Goal: Transaction & Acquisition: Purchase product/service

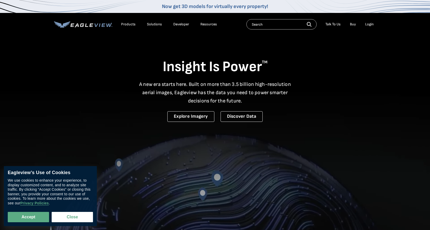
click at [372, 24] on div "Login" at bounding box center [370, 24] width 9 height 5
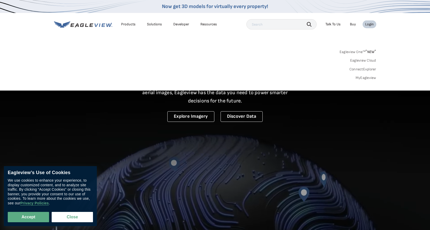
click at [367, 22] on div "Login" at bounding box center [370, 24] width 9 height 5
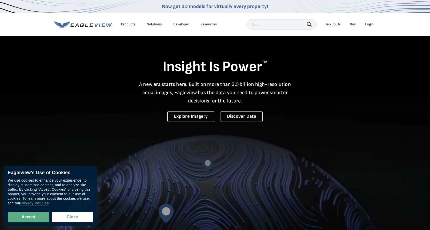
click at [367, 25] on div "Login" at bounding box center [370, 24] width 9 height 5
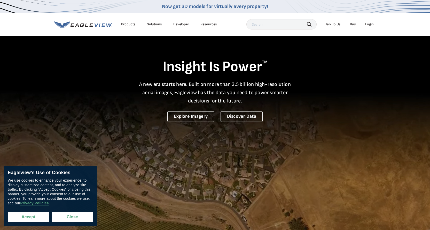
click at [37, 218] on button "Accept" at bounding box center [28, 217] width 41 height 10
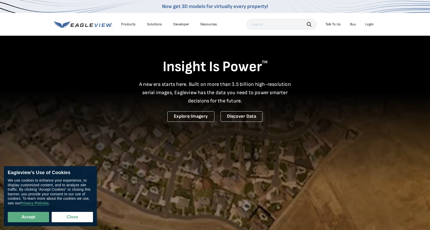
checkbox input "true"
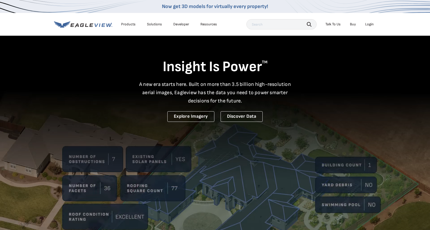
click at [368, 24] on div "Login" at bounding box center [370, 24] width 9 height 5
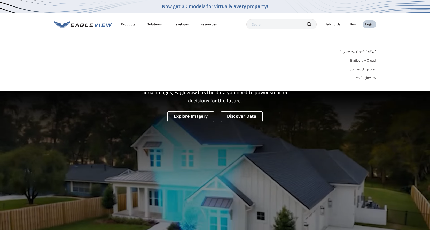
click at [372, 24] on div "Login" at bounding box center [370, 24] width 9 height 5
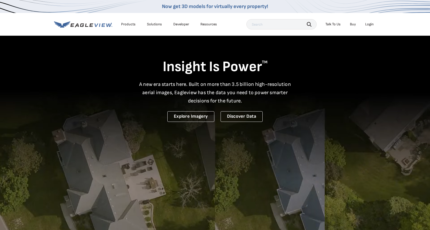
click at [372, 24] on div "Login" at bounding box center [370, 24] width 9 height 5
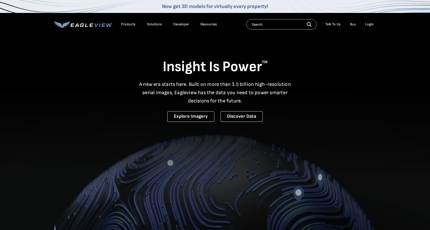
click at [369, 23] on div "Login" at bounding box center [370, 24] width 9 height 5
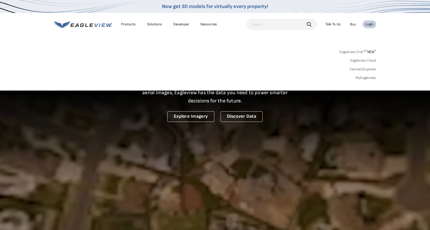
click at [358, 50] on link "Eagleview One™ * NEW *" at bounding box center [358, 51] width 37 height 6
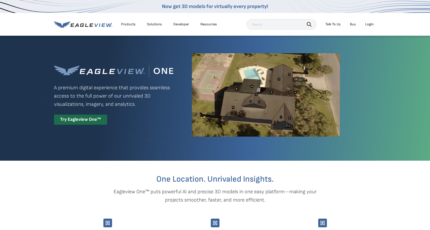
click at [370, 24] on div "Login" at bounding box center [370, 24] width 9 height 5
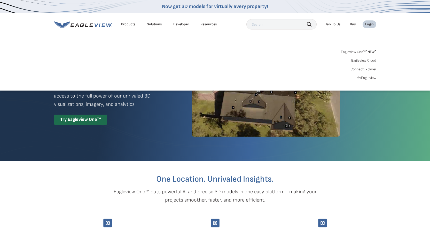
click at [368, 79] on link "MyEagleview" at bounding box center [367, 77] width 20 height 5
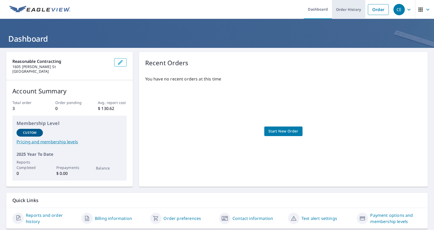
click at [351, 11] on link "Order History" at bounding box center [348, 9] width 33 height 19
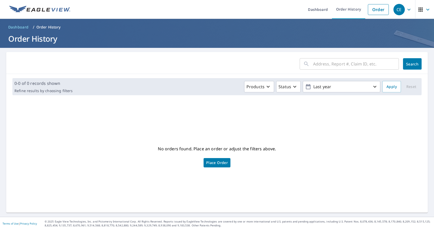
click at [406, 9] on icon "button" at bounding box center [409, 9] width 6 height 6
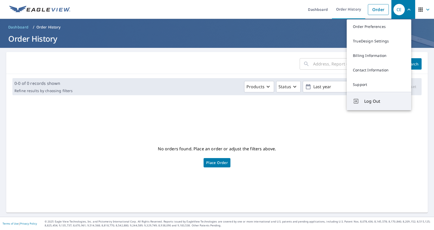
click at [382, 103] on span "Log Out" at bounding box center [385, 101] width 41 height 6
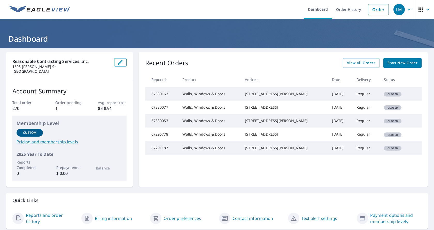
click at [210, 96] on td "Walls, Windows & Doors" at bounding box center [209, 93] width 63 height 13
click at [368, 63] on span "View All Orders" at bounding box center [361, 63] width 28 height 6
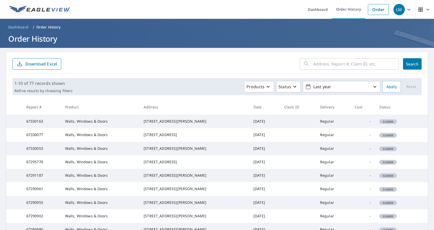
click at [42, 123] on td "67330163" at bounding box center [41, 121] width 39 height 13
click at [313, 9] on link "Dashboard" at bounding box center [318, 9] width 28 height 19
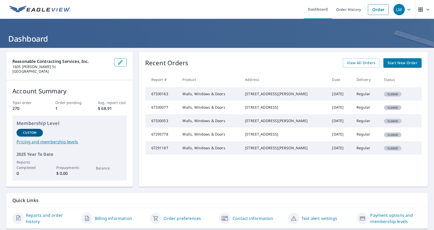
click at [407, 8] on icon "button" at bounding box center [409, 9] width 6 height 6
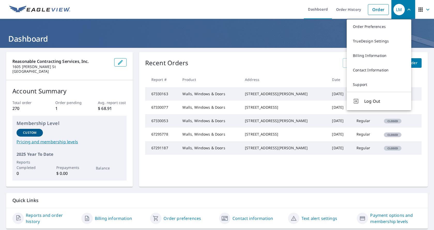
click at [321, 27] on header "Dashboard" at bounding box center [217, 33] width 434 height 29
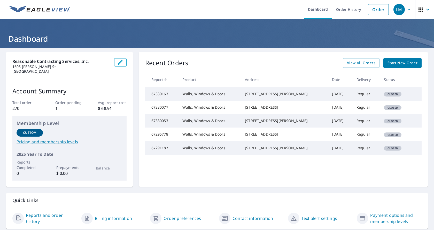
click at [198, 97] on td "Walls, Windows & Doors" at bounding box center [209, 93] width 63 height 13
click at [356, 64] on span "View All Orders" at bounding box center [361, 63] width 28 height 6
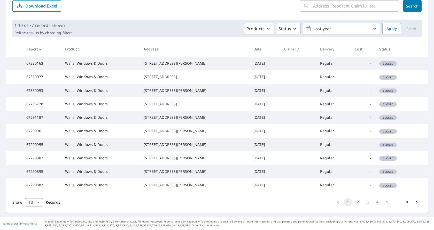
scroll to position [109, 0]
click at [354, 199] on button "2" at bounding box center [358, 202] width 8 height 8
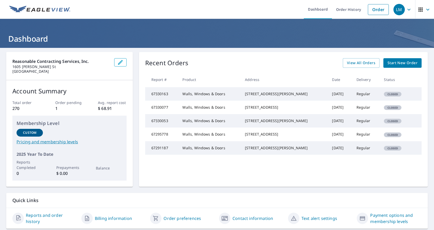
click at [159, 114] on td "67330077" at bounding box center [161, 107] width 33 height 13
click at [396, 64] on span "Start New Order" at bounding box center [403, 63] width 30 height 6
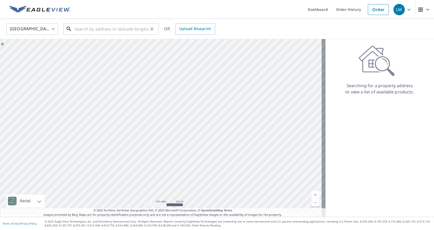
click at [79, 26] on input "text" at bounding box center [112, 29] width 74 height 14
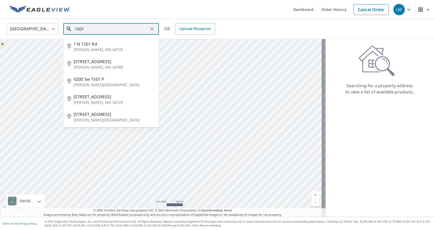
drag, startPoint x: 77, startPoint y: 32, endPoint x: 65, endPoint y: 33, distance: 12.2
click at [65, 33] on div "1501 ​" at bounding box center [111, 28] width 96 height 11
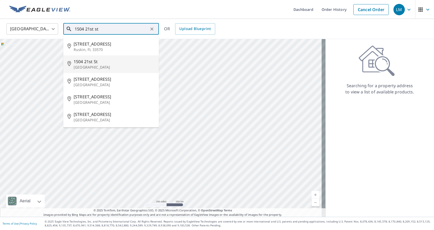
click at [93, 65] on p "[GEOGRAPHIC_DATA]" at bounding box center [114, 67] width 81 height 5
type input "[STREET_ADDRESS]"
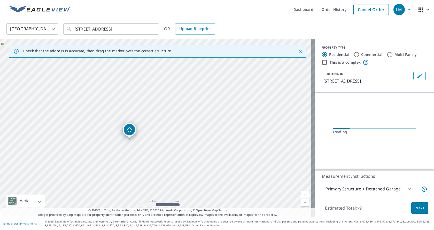
drag, startPoint x: 149, startPoint y: 133, endPoint x: 187, endPoint y: 131, distance: 38.8
click at [187, 131] on div "[STREET_ADDRESS]" at bounding box center [157, 128] width 315 height 178
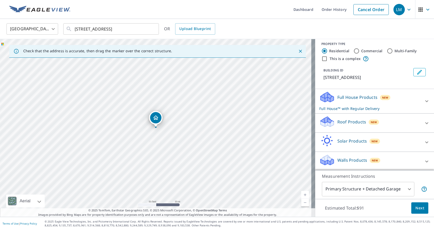
scroll to position [4, 0]
click at [412, 207] on button "Next" at bounding box center [420, 208] width 17 height 12
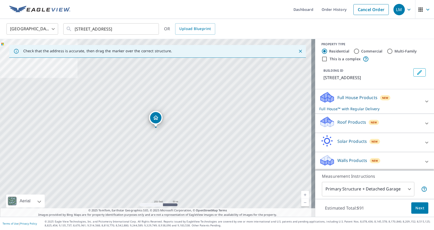
scroll to position [4, 0]
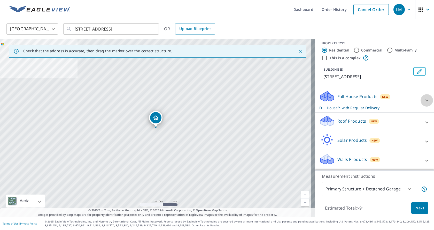
click at [426, 101] on icon at bounding box center [427, 101] width 3 height 2
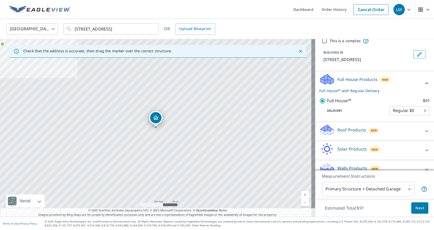
scroll to position [31, 0]
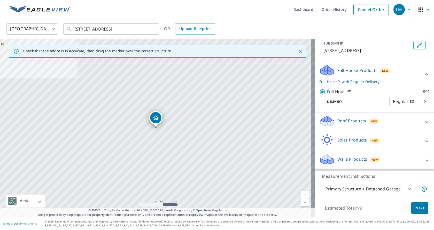
click at [392, 157] on div "Walls Products New" at bounding box center [370, 160] width 101 height 15
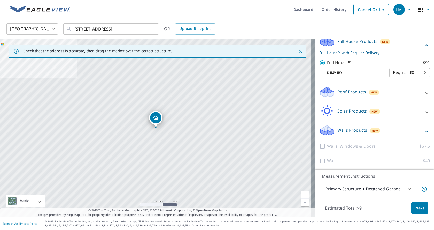
scroll to position [60, 0]
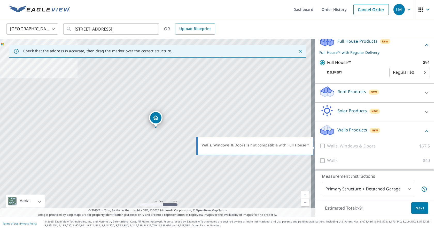
click at [320, 145] on div at bounding box center [324, 146] width 8 height 6
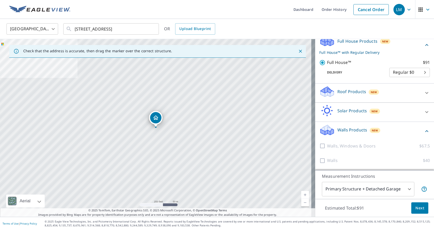
click at [320, 145] on div at bounding box center [324, 146] width 8 height 6
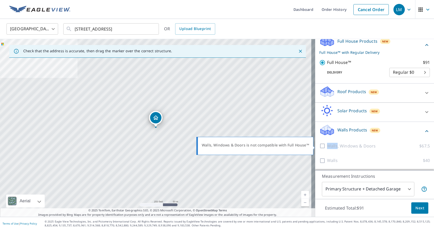
click at [320, 145] on div at bounding box center [324, 146] width 8 height 6
click at [320, 144] on div at bounding box center [324, 146] width 8 height 6
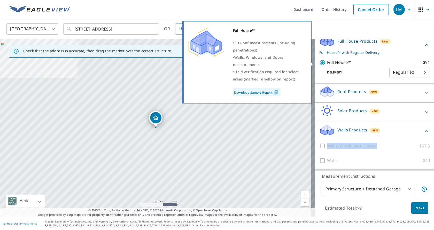
click at [320, 62] on input "Full House™ $91" at bounding box center [324, 62] width 8 height 6
checkbox input "false"
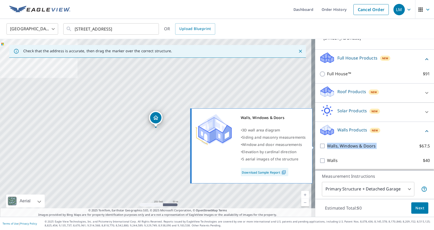
click at [320, 146] on input "Walls, Windows & Doors $67.5" at bounding box center [324, 146] width 8 height 6
checkbox input "true"
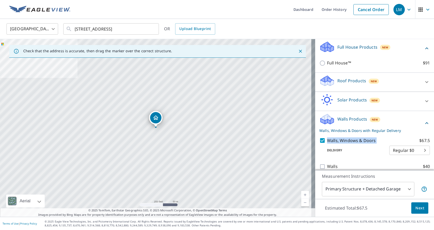
scroll to position [60, 0]
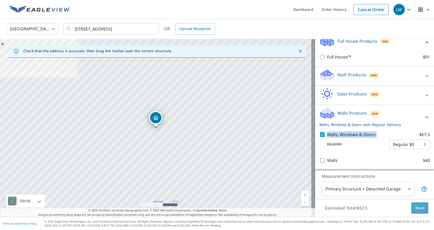
click at [416, 208] on span "Next" at bounding box center [420, 208] width 9 height 6
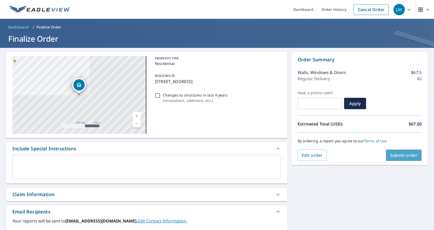
click at [391, 156] on span "Submit order" at bounding box center [404, 155] width 28 height 6
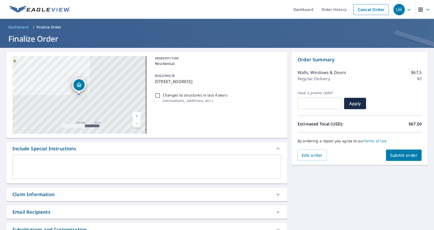
click at [399, 149] on div "By ordering a report you agree to our Terms of Use" at bounding box center [360, 140] width 124 height 17
click at [404, 155] on span "Submit order" at bounding box center [404, 155] width 28 height 6
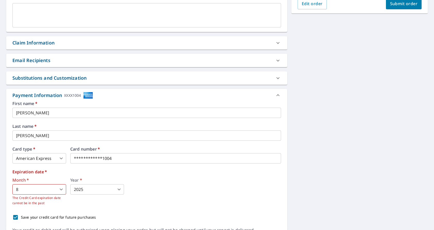
scroll to position [181, 0]
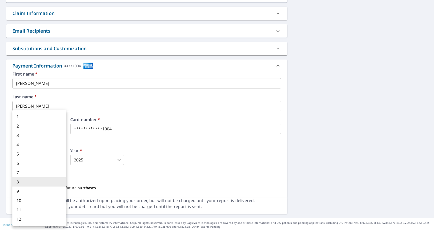
click at [56, 162] on body "LM LM Dashboard Order History Cancel Order LM Dashboard / Finalize Order Finali…" at bounding box center [217, 115] width 434 height 230
click at [31, 124] on li "2" at bounding box center [39, 125] width 54 height 9
type input "2"
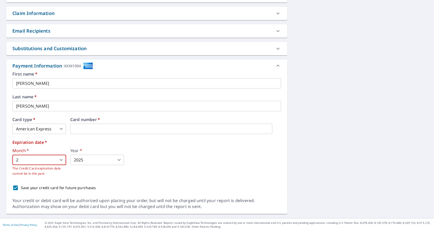
click at [88, 162] on body "LM LM Dashboard Order History Cancel Order LM Dashboard / Finalize Order Finali…" at bounding box center [217, 115] width 434 height 230
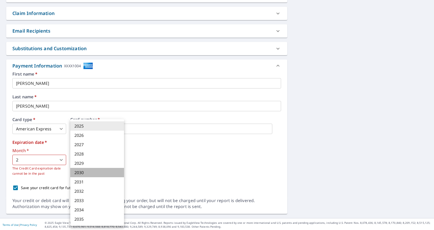
click at [83, 173] on li "2030" at bounding box center [97, 172] width 54 height 9
type input "2030"
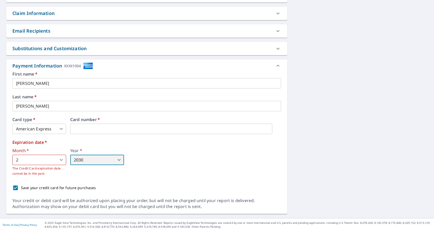
scroll to position [182, 0]
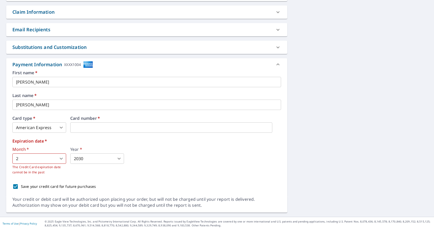
click at [169, 157] on div "Month   * 2 2 ​ The Credit Card expiration date cannot be in the past Year   * …" at bounding box center [146, 161] width 269 height 28
click at [73, 173] on div "Year   * 2030 2030 ​" at bounding box center [97, 161] width 54 height 28
click at [16, 185] on input "Save your credit card for future purchases" at bounding box center [15, 186] width 11 height 11
click at [118, 155] on body "LM LM Dashboard Order History Cancel Order LM Dashboard / Finalize Order Finali…" at bounding box center [217, 115] width 434 height 230
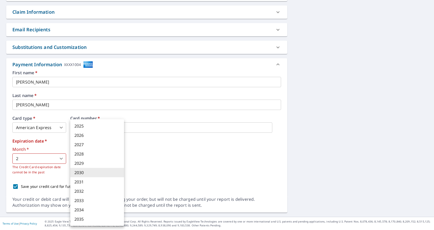
click at [26, 159] on div at bounding box center [217, 115] width 434 height 230
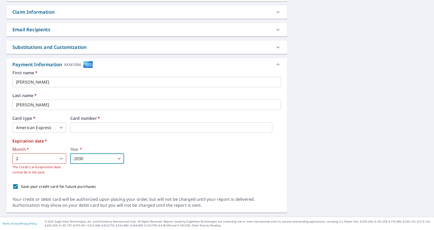
click at [21, 158] on body "LM LM Dashboard Order History Cancel Order LM Dashboard / Finalize Order Finali…" at bounding box center [217, 115] width 434 height 230
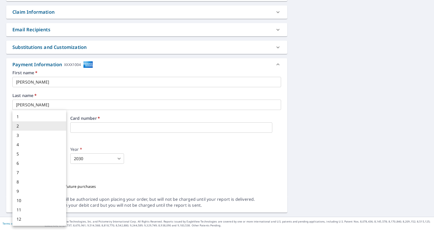
click at [23, 126] on li "2" at bounding box center [39, 125] width 54 height 9
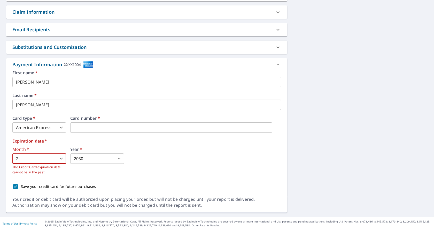
click at [152, 156] on div "Month   * 2 2 ​ The Credit Card expiration date cannot be in the past Year   * …" at bounding box center [146, 161] width 269 height 28
click at [16, 185] on input "Save your credit card for future purchases" at bounding box center [15, 186] width 11 height 11
checkbox input "true"
click at [62, 157] on body "LM LM Dashboard Order History Cancel Order LM Dashboard / Finalize Order Finali…" at bounding box center [217, 115] width 434 height 230
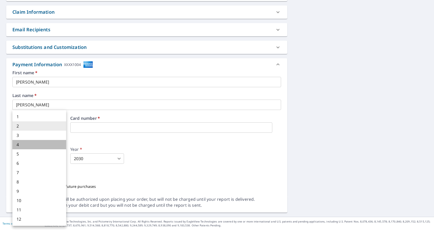
click at [35, 146] on li "4" at bounding box center [39, 144] width 54 height 9
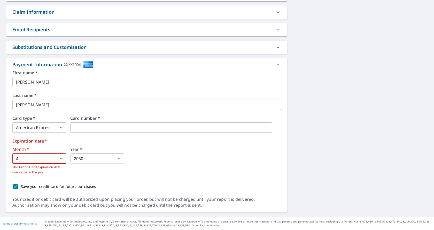
click at [63, 158] on body "LM LM Dashboard Order History Cancel Order LM Dashboard / Finalize Order Finali…" at bounding box center [217, 115] width 434 height 230
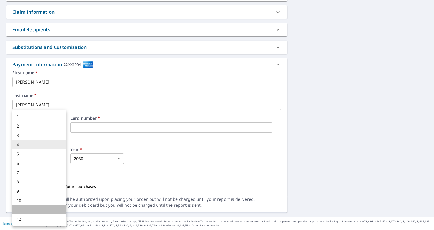
click at [36, 208] on li "11" at bounding box center [39, 209] width 54 height 9
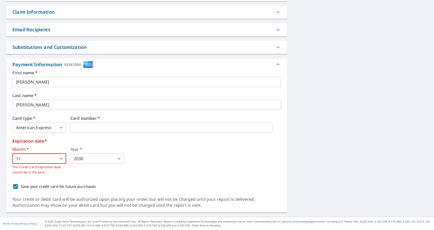
click at [52, 160] on body "LM LM Dashboard Order History Cancel Order LM Dashboard / Finalize Order Finali…" at bounding box center [217, 115] width 434 height 230
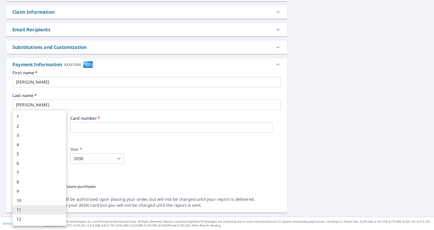
click at [26, 126] on li "2" at bounding box center [39, 125] width 54 height 9
type input "2"
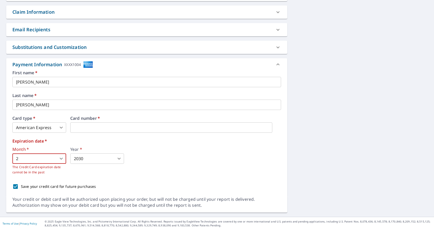
click at [164, 156] on div "Month   * 2 2 ​ The Credit Card expiration date cannot be in the past Year   * …" at bounding box center [146, 161] width 269 height 28
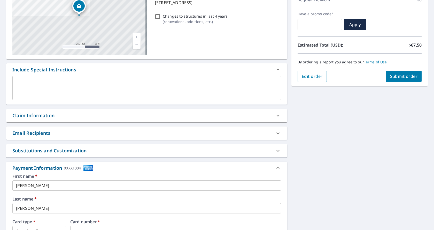
scroll to position [131, 0]
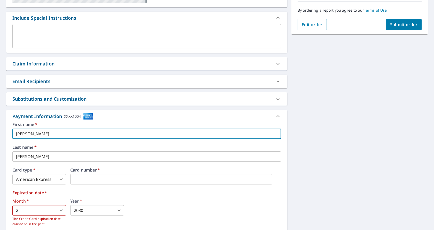
click at [60, 130] on input "[PERSON_NAME]" at bounding box center [146, 133] width 269 height 10
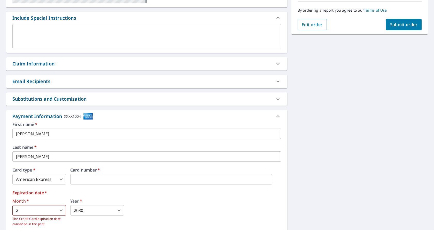
click at [48, 148] on label "Last name   *" at bounding box center [146, 147] width 269 height 4
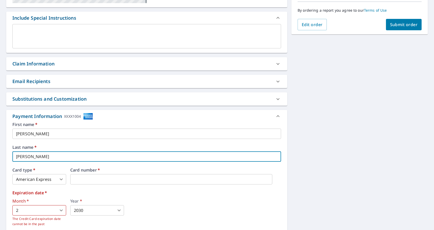
click at [49, 159] on input "[PERSON_NAME]" at bounding box center [146, 156] width 269 height 10
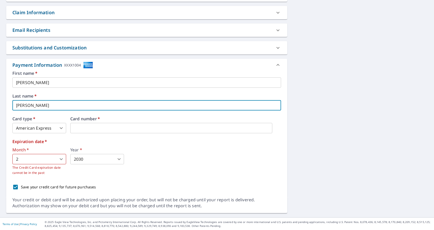
scroll to position [182, 0]
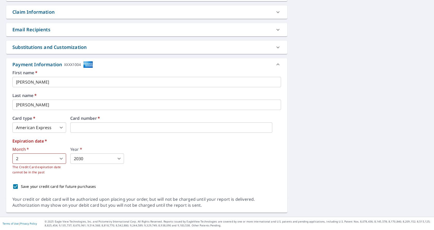
click at [45, 176] on div "First name   * [PERSON_NAME] ​ Last name   * [PERSON_NAME] ​ Card type   * Amer…" at bounding box center [146, 131] width 269 height 121
click at [44, 140] on label "Expiration date   *" at bounding box center [146, 141] width 269 height 4
click at [44, 140] on span "*" at bounding box center [45, 141] width 3 height 6
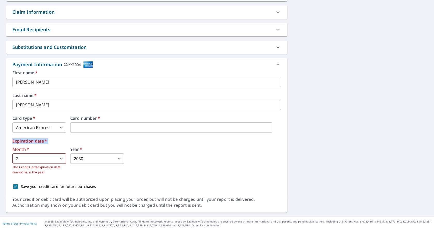
click at [16, 185] on input "Save your credit card for future purchases" at bounding box center [15, 186] width 11 height 11
checkbox input "true"
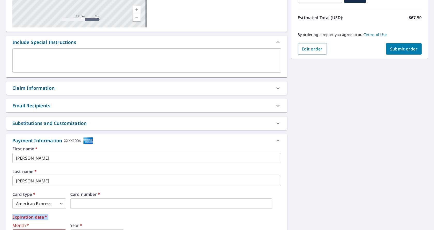
scroll to position [27, 0]
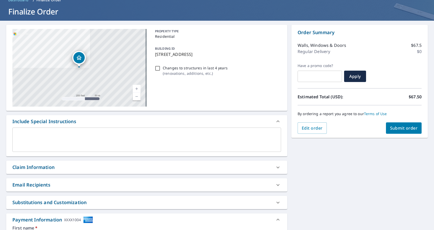
click at [395, 129] on span "Submit order" at bounding box center [404, 128] width 28 height 6
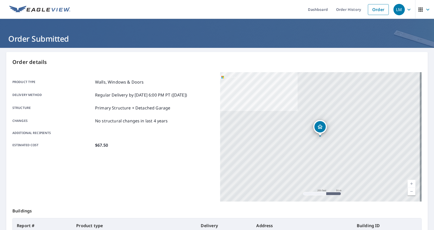
click at [406, 10] on icon "button" at bounding box center [409, 9] width 6 height 6
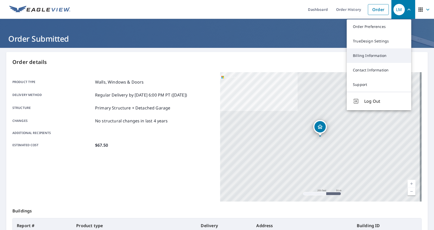
click at [378, 54] on link "Billing Information" at bounding box center [379, 55] width 65 height 14
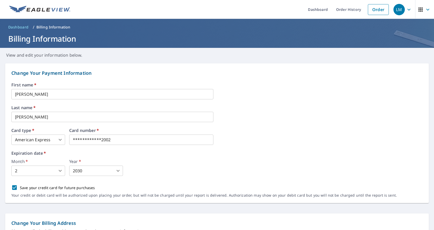
drag, startPoint x: 338, startPoint y: 106, endPoint x: 190, endPoint y: 31, distance: 166.4
click at [337, 104] on div "**********" at bounding box center [217, 143] width 412 height 120
